Goal: Information Seeking & Learning: Learn about a topic

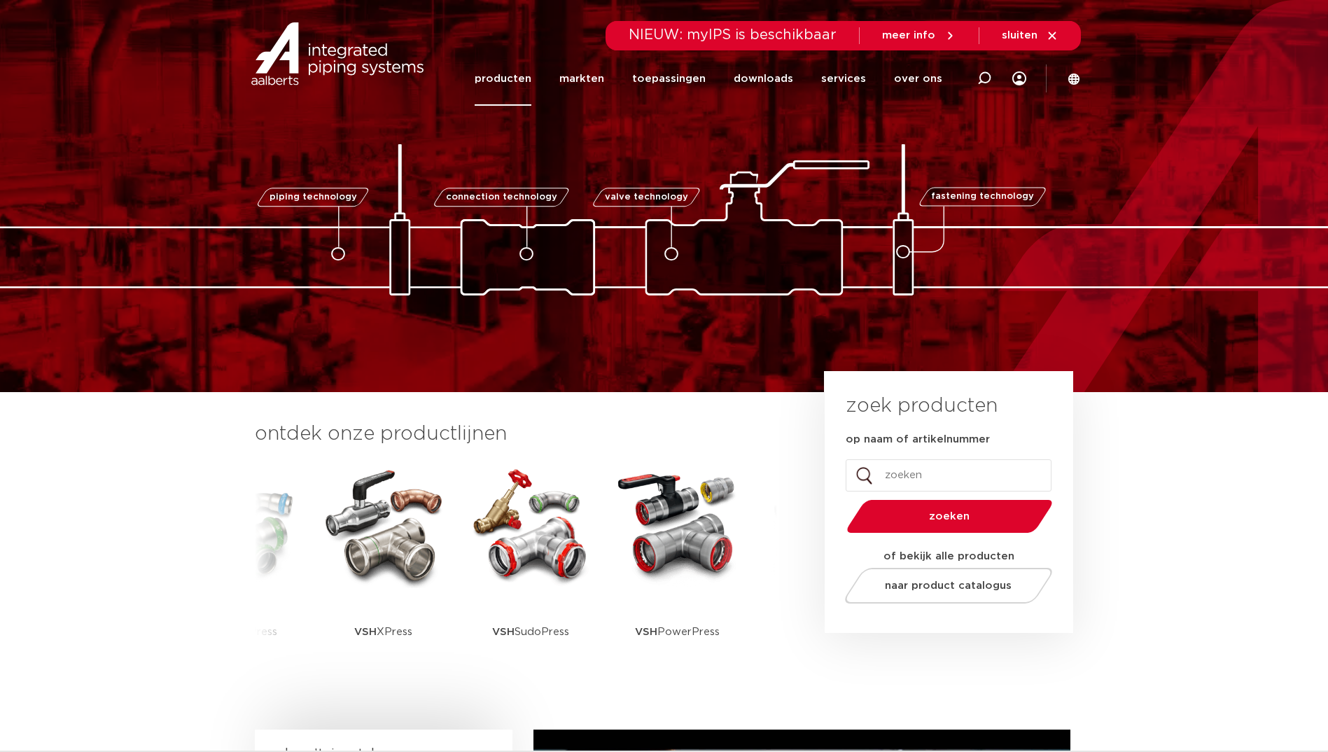
click at [512, 76] on link "producten" at bounding box center [503, 79] width 57 height 54
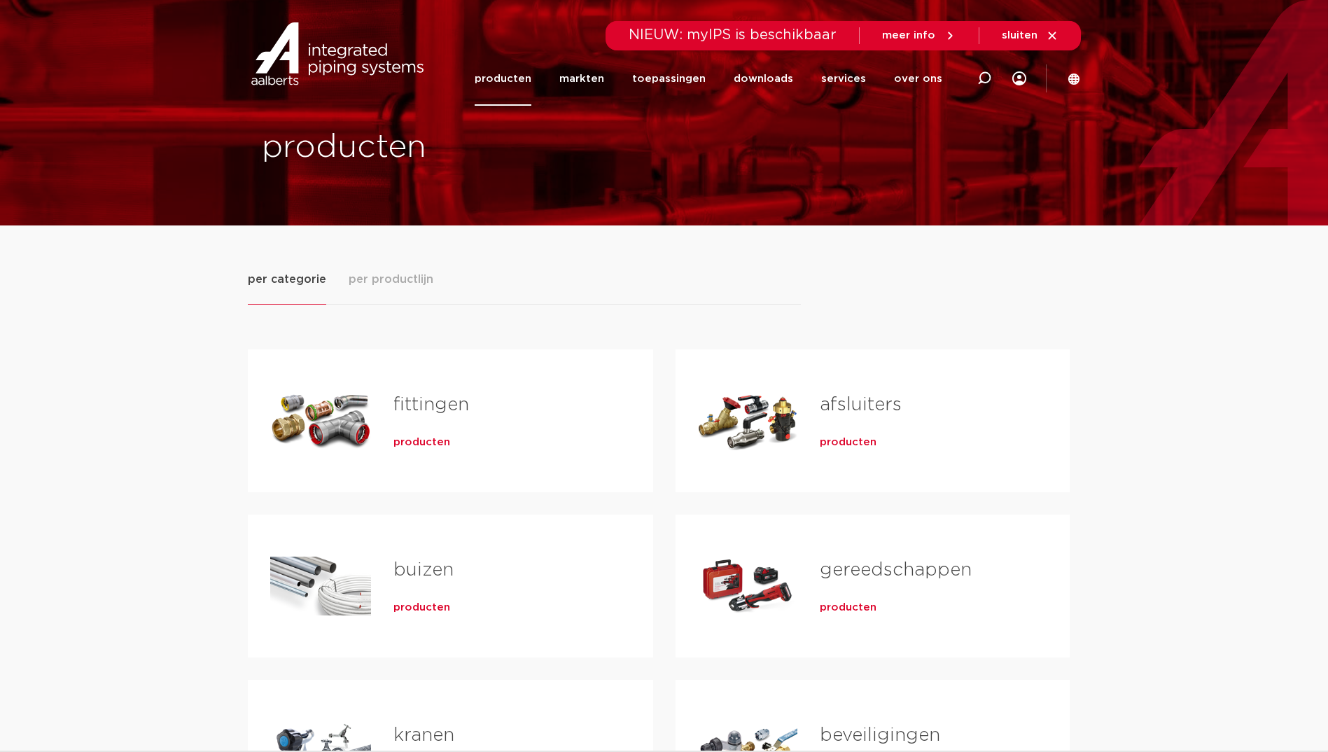
click at [409, 443] on span "producten" at bounding box center [422, 443] width 57 height 14
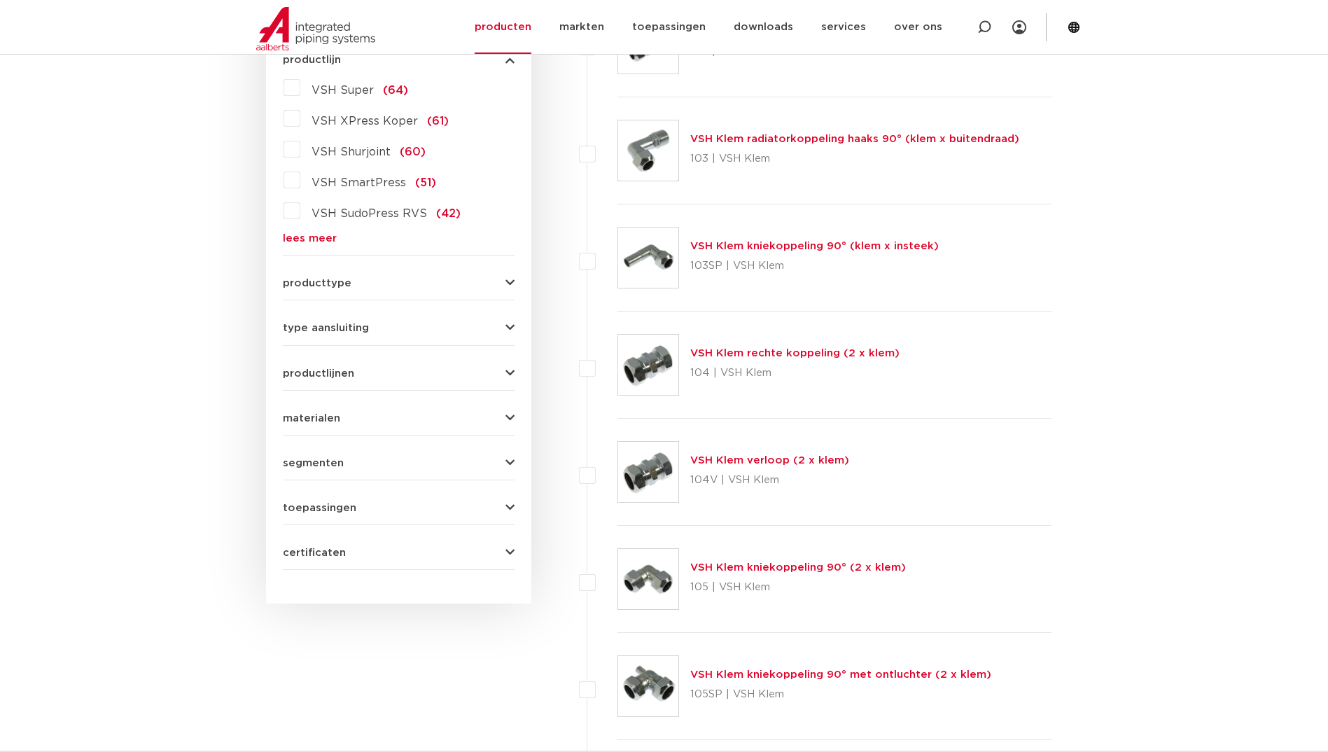
click at [300, 117] on label "VSH XPress Koper (61)" at bounding box center [374, 118] width 148 height 22
click at [0, 0] on input "VSH XPress Koper (61)" at bounding box center [0, 0] width 0 height 0
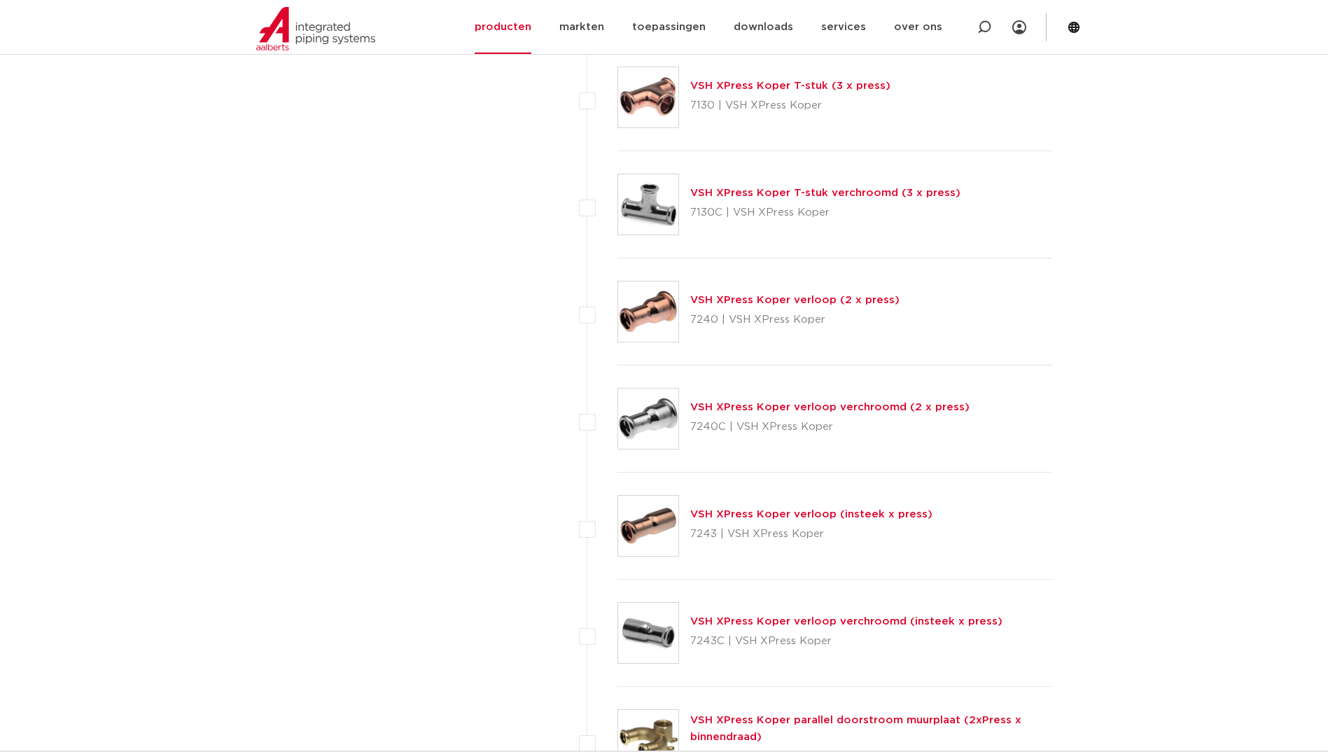
scroll to position [4901, 0]
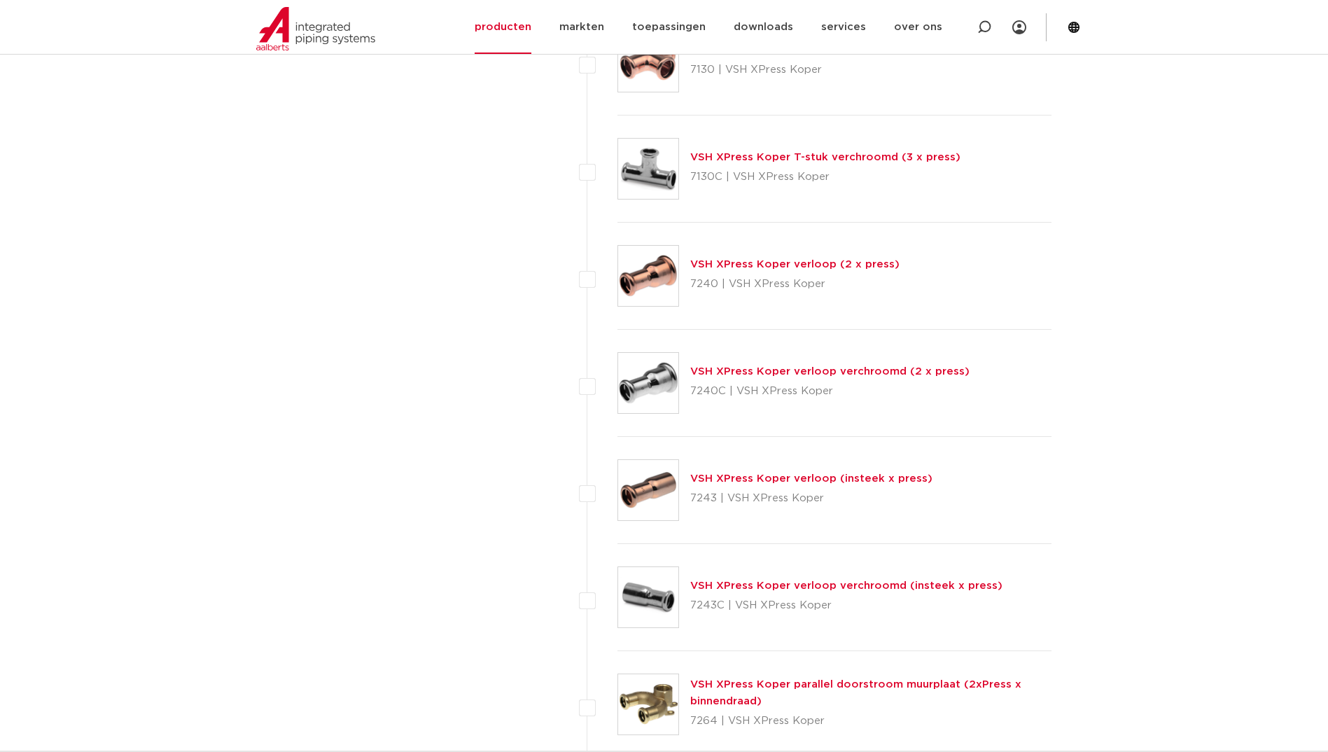
click at [740, 263] on link "VSH XPress Koper verloop (2 x press)" at bounding box center [794, 264] width 209 height 11
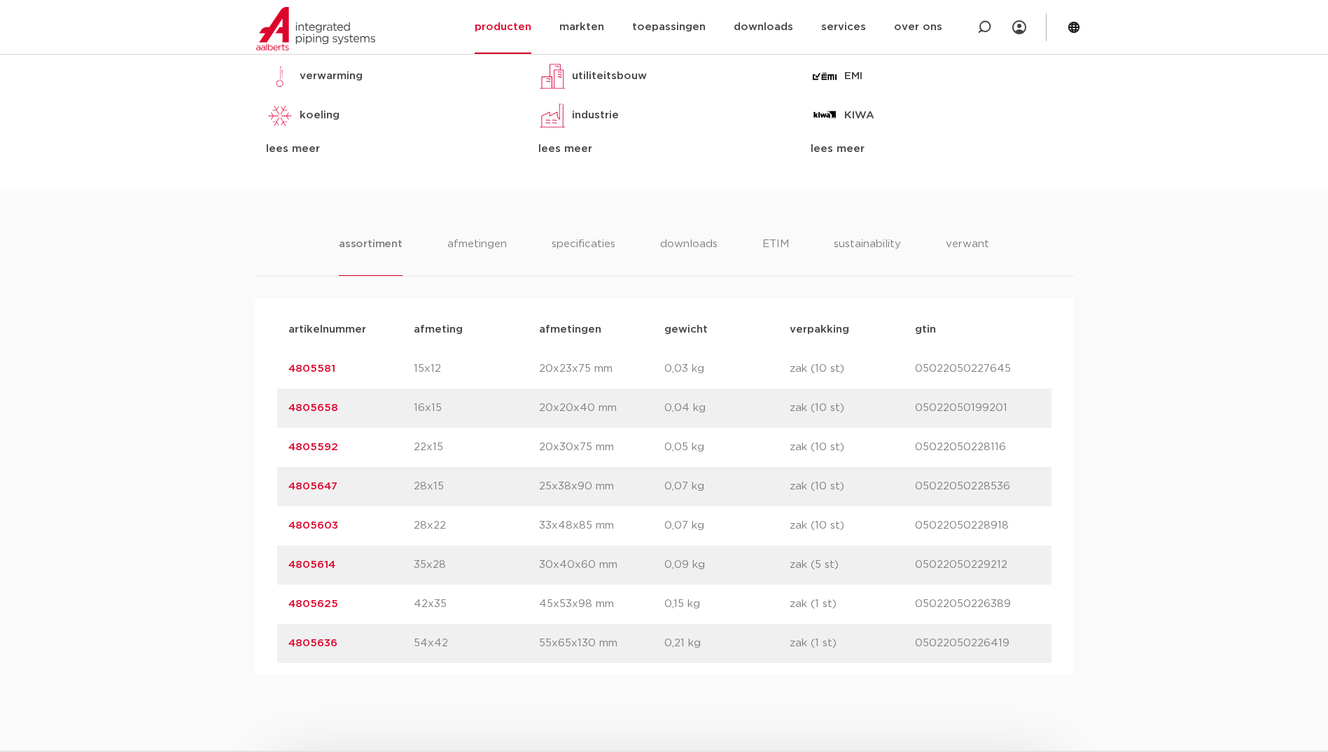
scroll to position [700, 0]
